Goal: Task Accomplishment & Management: Use online tool/utility

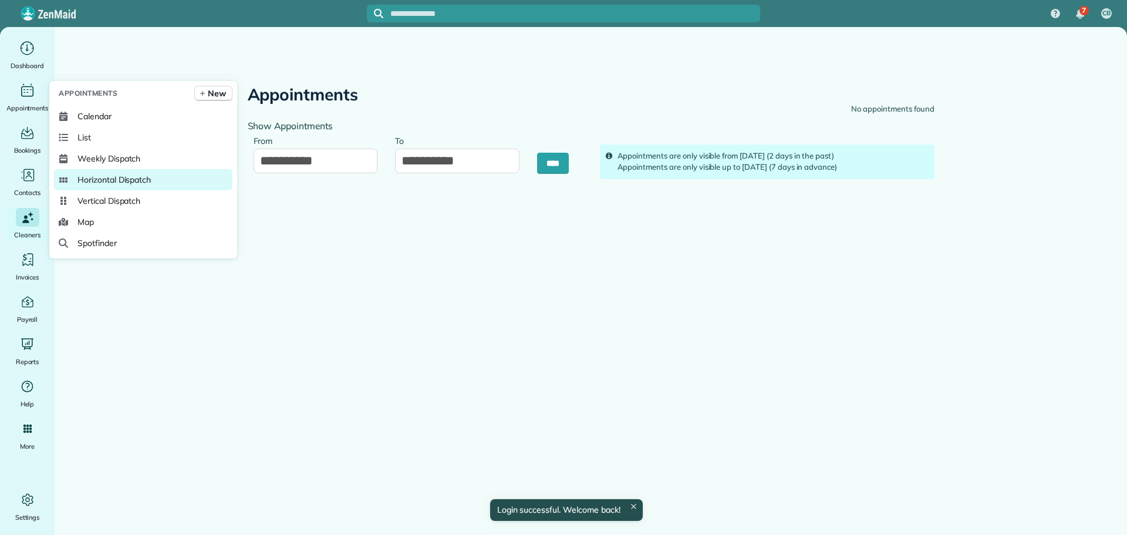
click at [121, 175] on span "Horizontal Dispatch" at bounding box center [113, 180] width 73 height 12
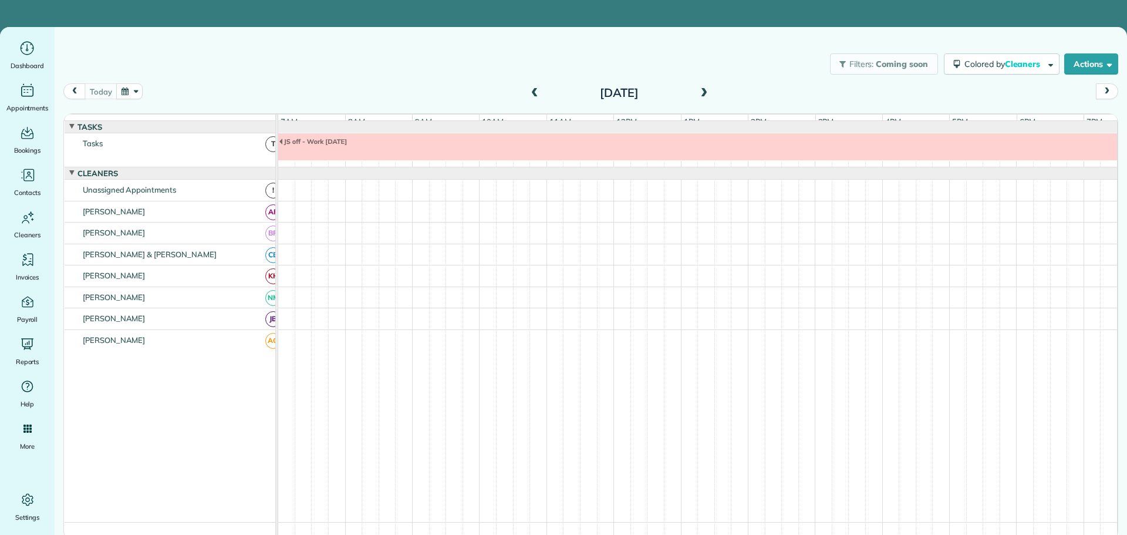
scroll to position [9, 0]
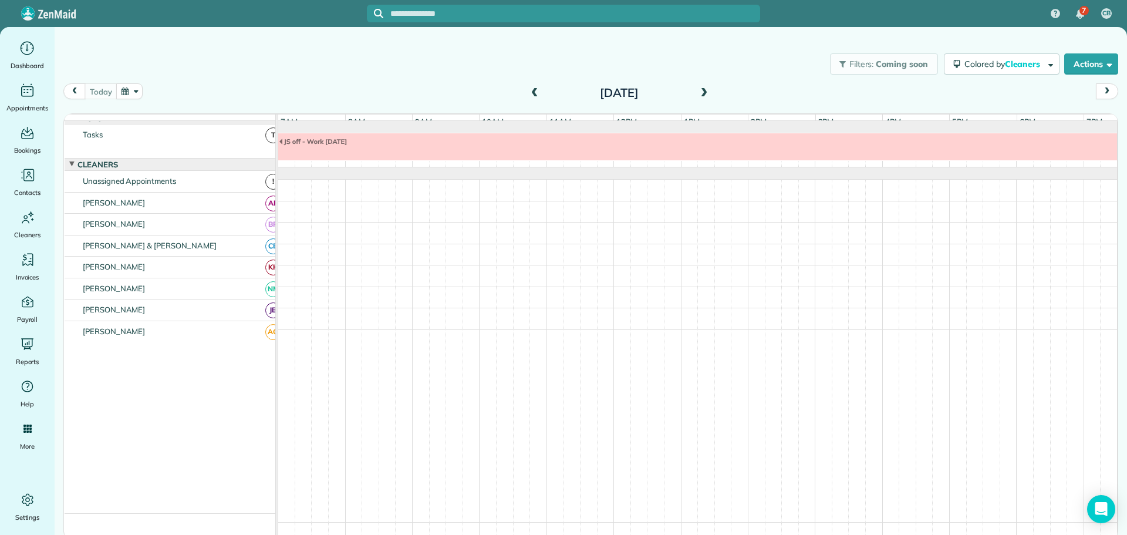
click at [536, 89] on span at bounding box center [534, 93] width 13 height 11
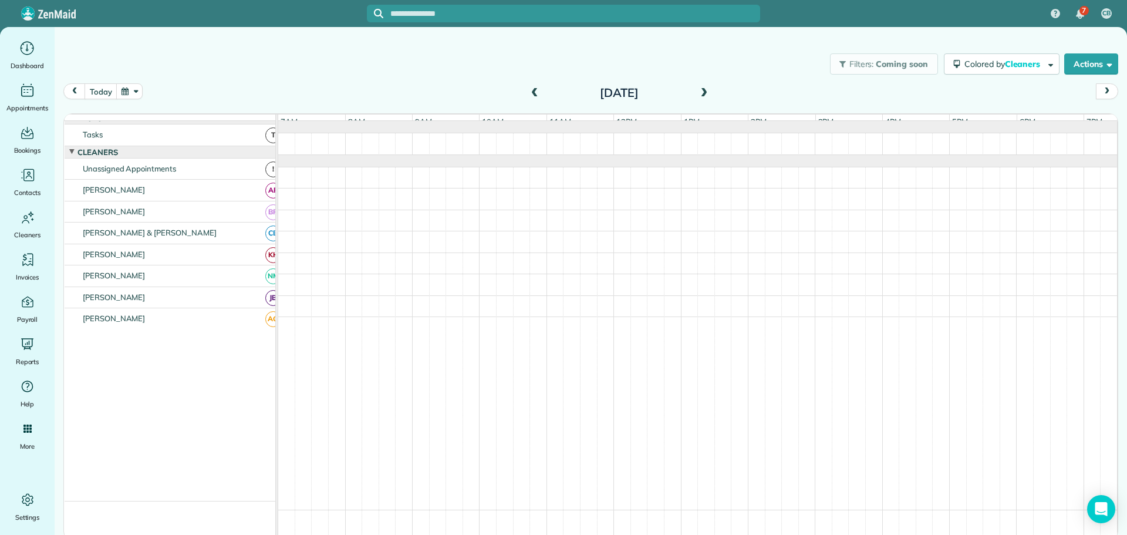
scroll to position [0, 0]
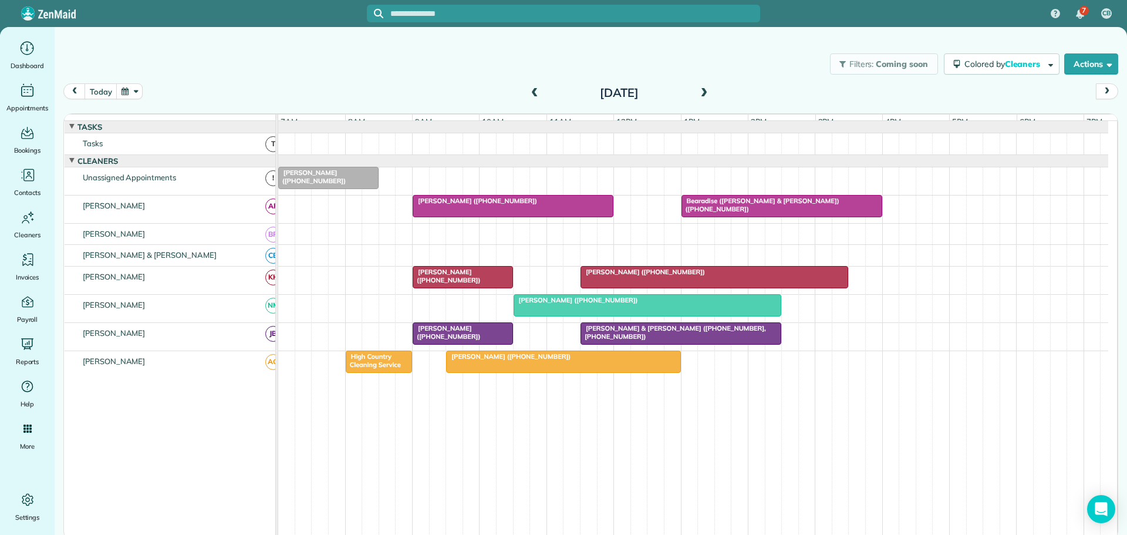
click at [702, 91] on span at bounding box center [703, 93] width 13 height 11
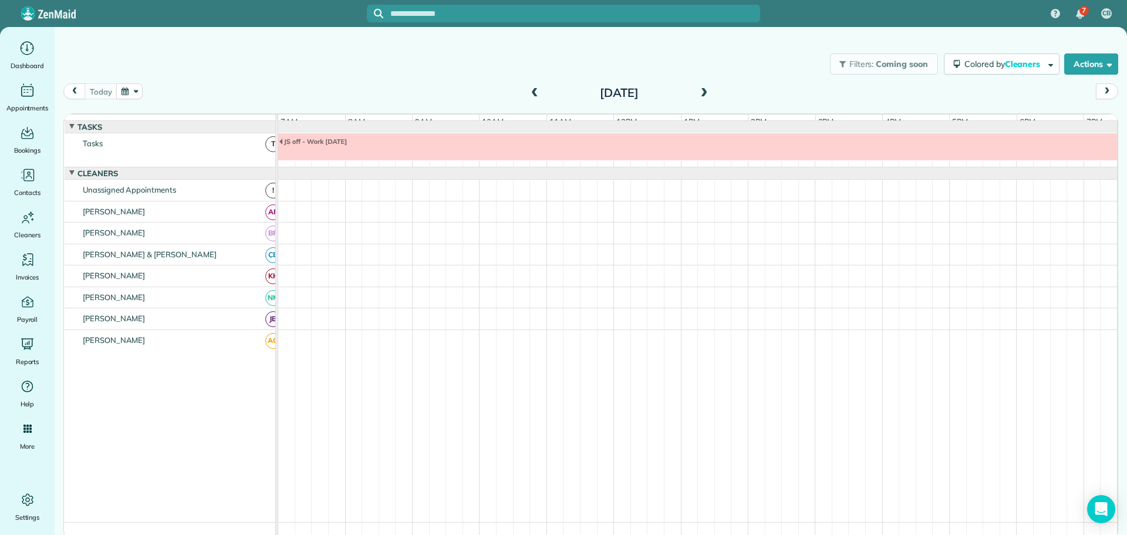
scroll to position [9, 0]
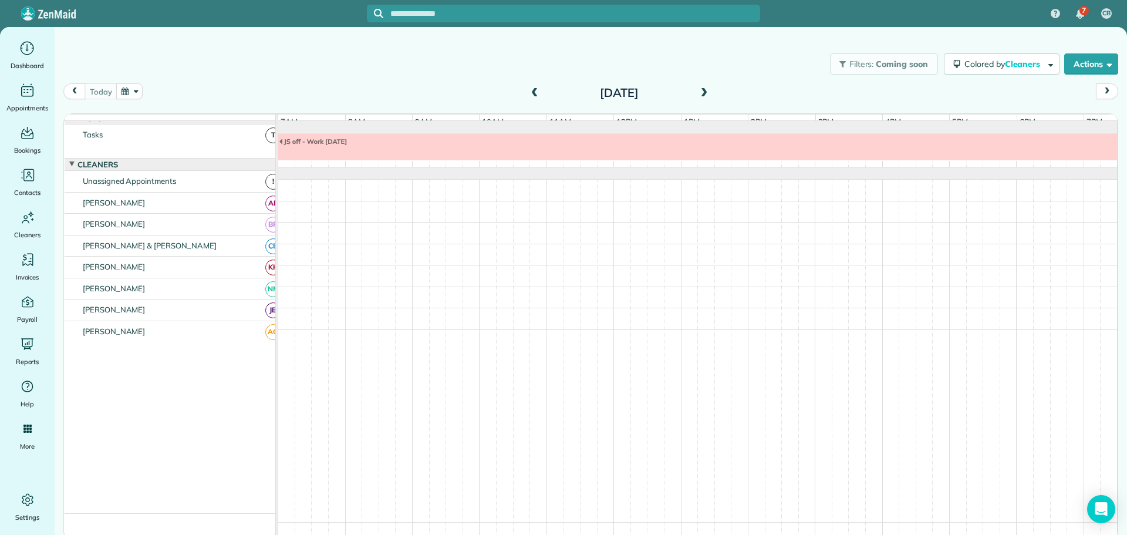
click at [702, 91] on span at bounding box center [703, 93] width 13 height 11
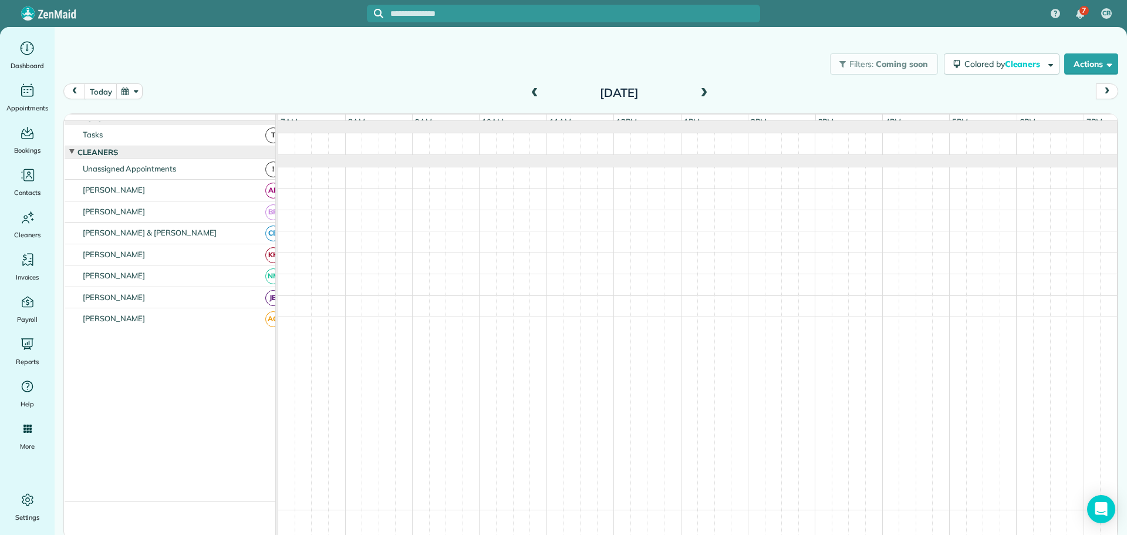
scroll to position [0, 0]
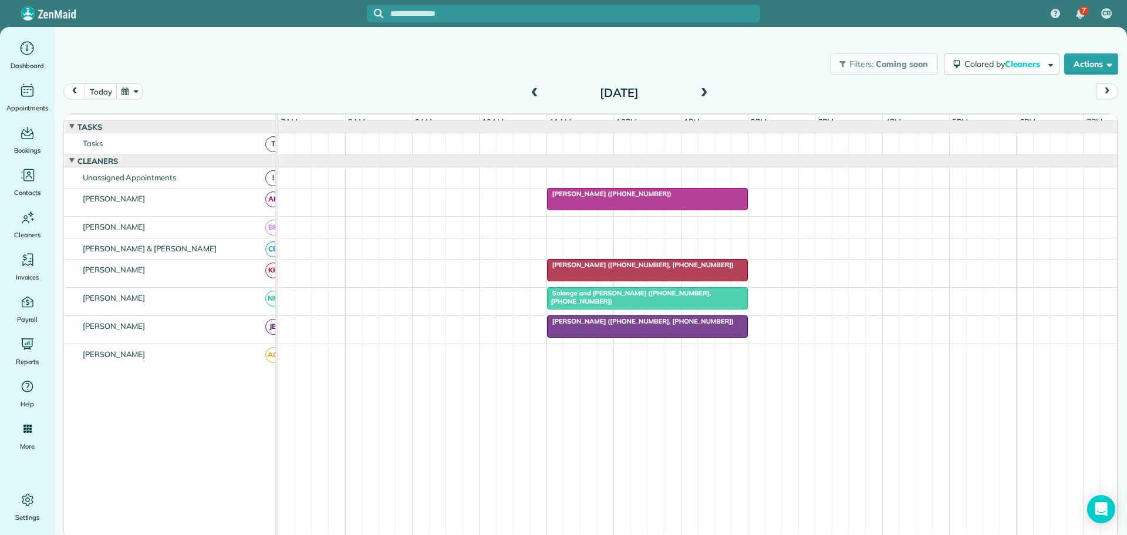
click at [704, 91] on span at bounding box center [703, 93] width 13 height 11
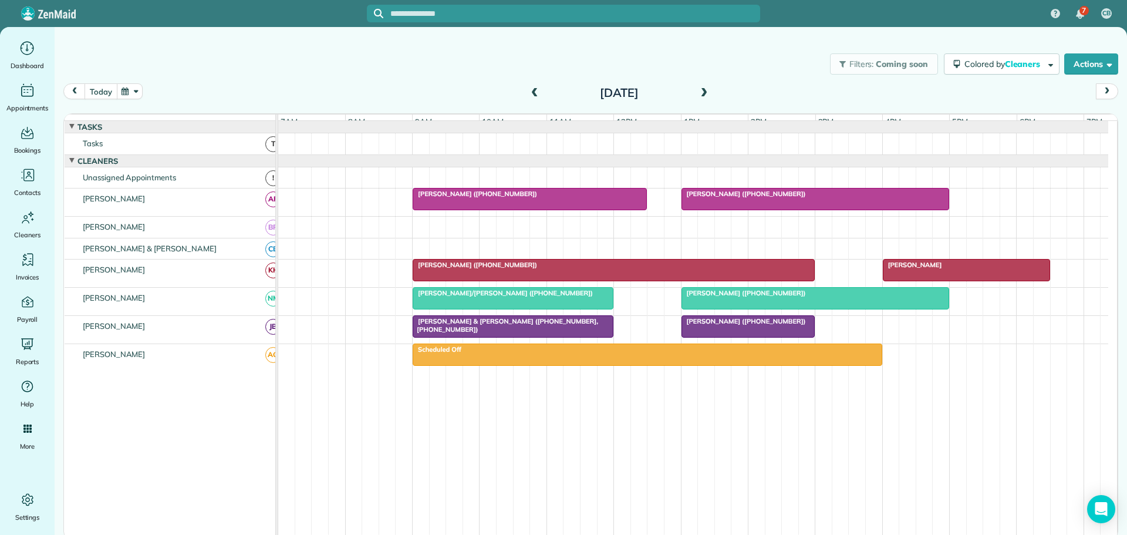
click at [102, 92] on button "today" at bounding box center [101, 91] width 32 height 16
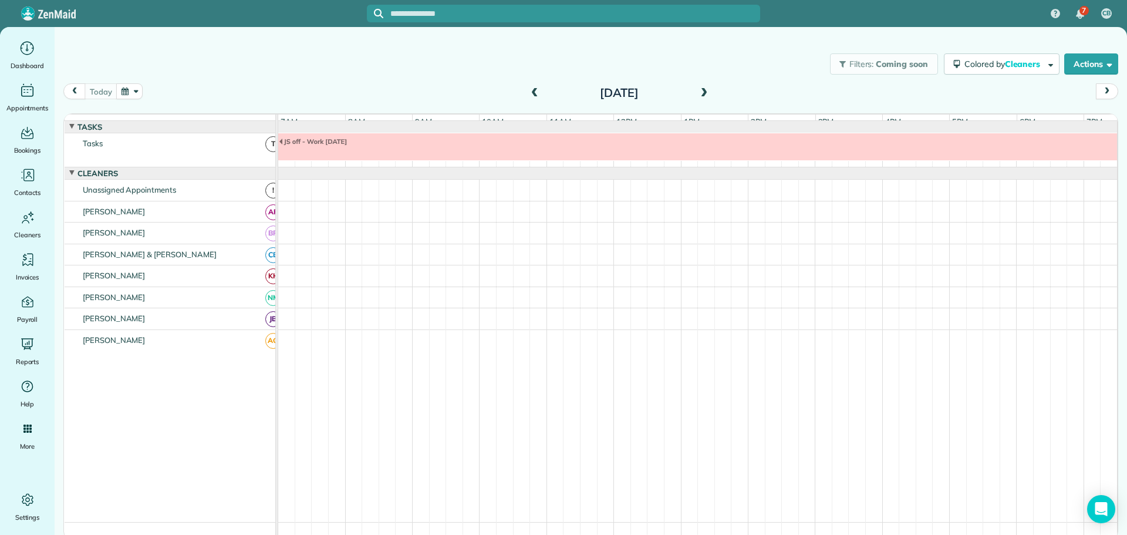
scroll to position [9, 0]
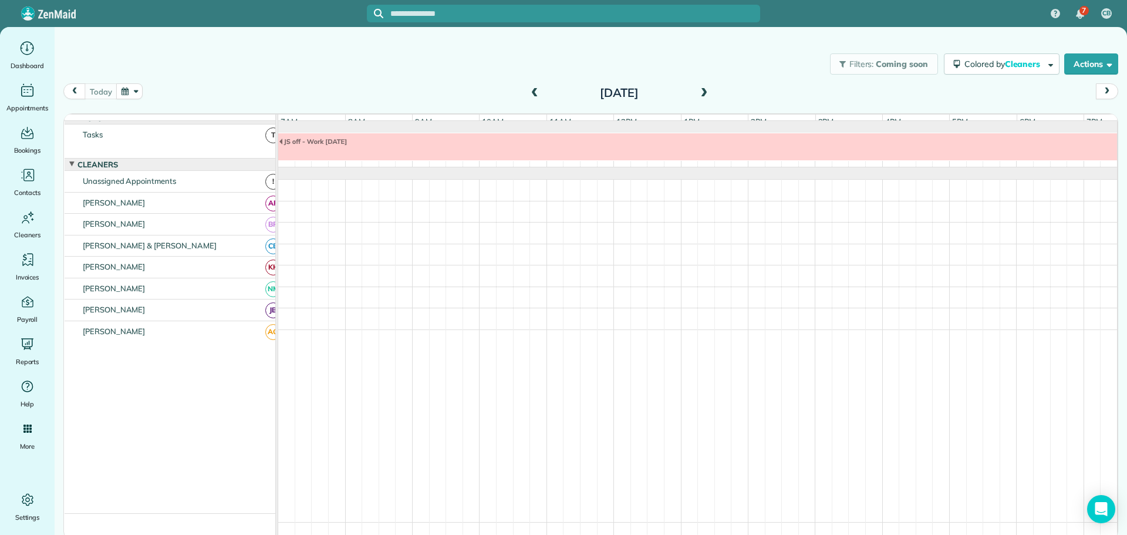
click at [140, 88] on button "button" at bounding box center [129, 91] width 27 height 16
click at [177, 167] on link "13" at bounding box center [177, 170] width 19 height 19
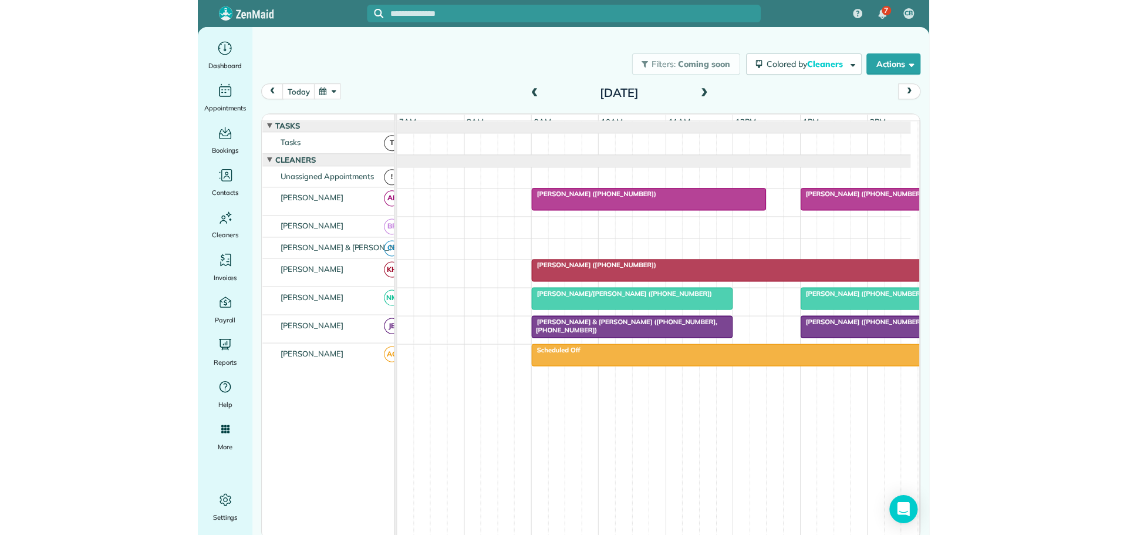
scroll to position [0, 0]
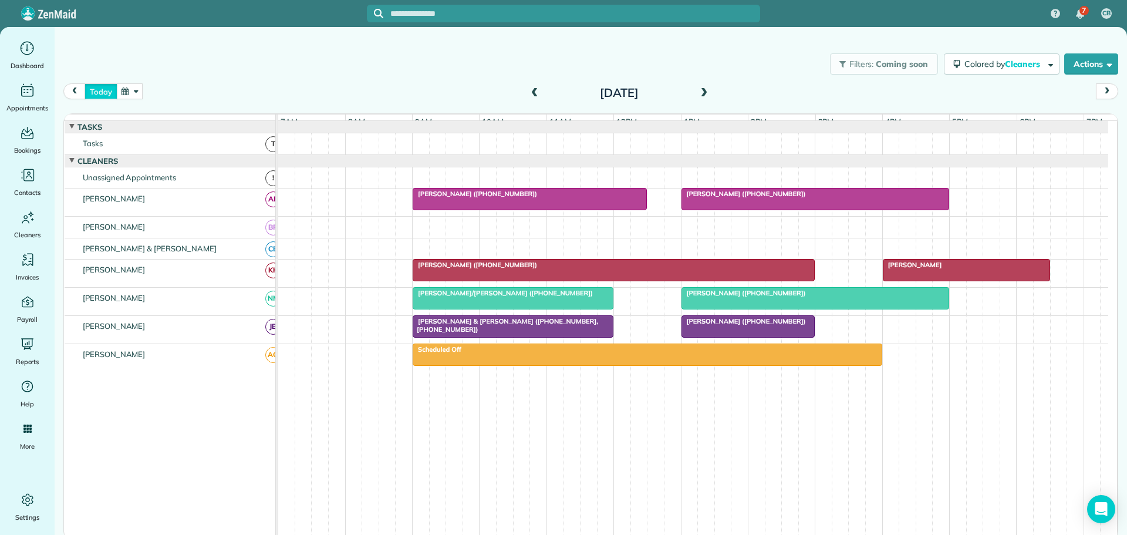
click at [100, 90] on button "today" at bounding box center [101, 91] width 32 height 16
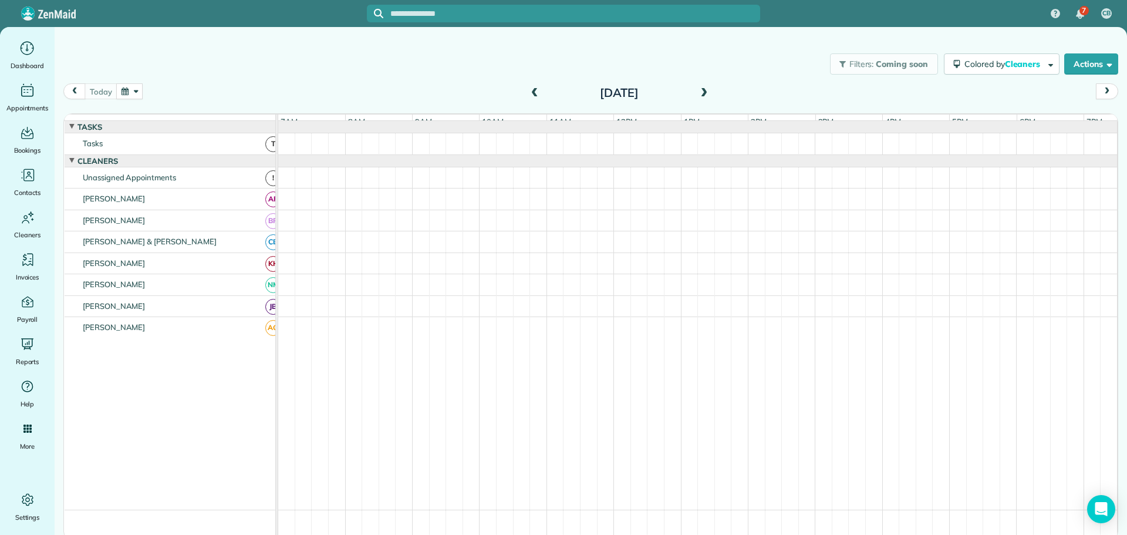
scroll to position [9, 0]
